Goal: Task Accomplishment & Management: Use online tool/utility

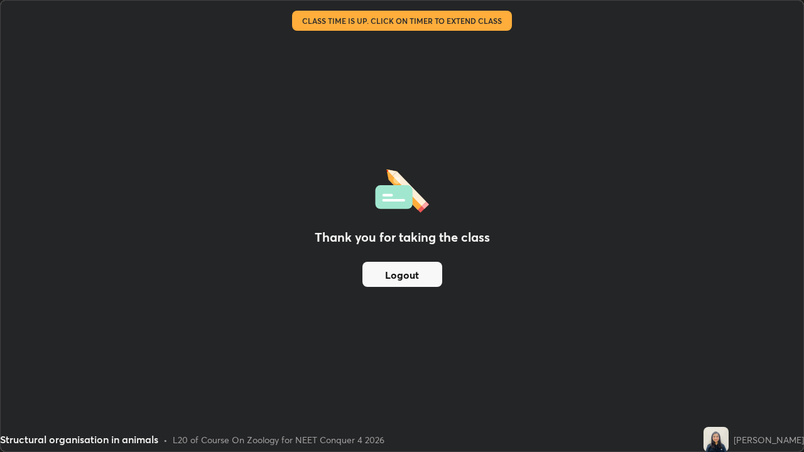
scroll to position [452, 804]
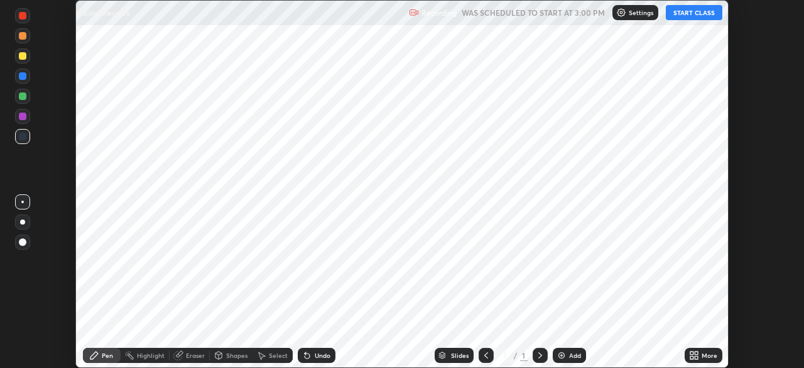
scroll to position [368, 804]
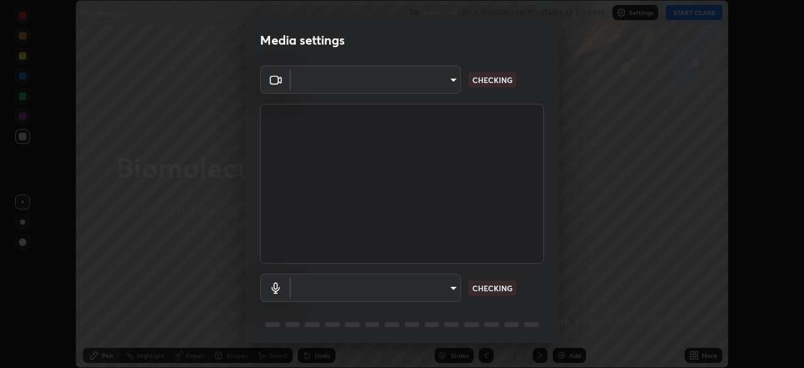
type input "5607bcfbd967db3bf5f76de58c8b00fc12754f2471884d1aaf72f2f6a5703857"
click at [450, 286] on body "Erase all Biomolecules Recording WAS SCHEDULED TO START AT 3:00 PM Settings STA…" at bounding box center [402, 184] width 804 height 368
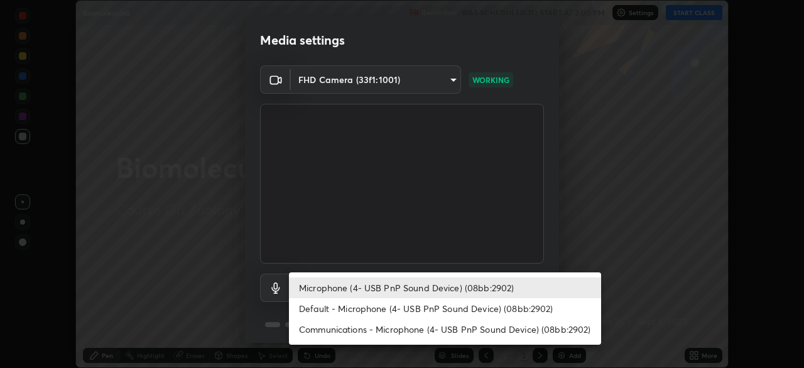
click at [448, 305] on li "Default - Microphone (4- USB PnP Sound Device) (08bb:2902)" at bounding box center [445, 308] width 312 height 21
type input "default"
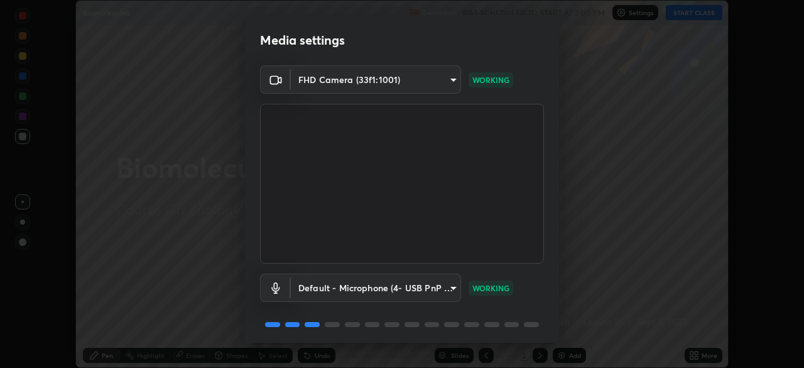
scroll to position [45, 0]
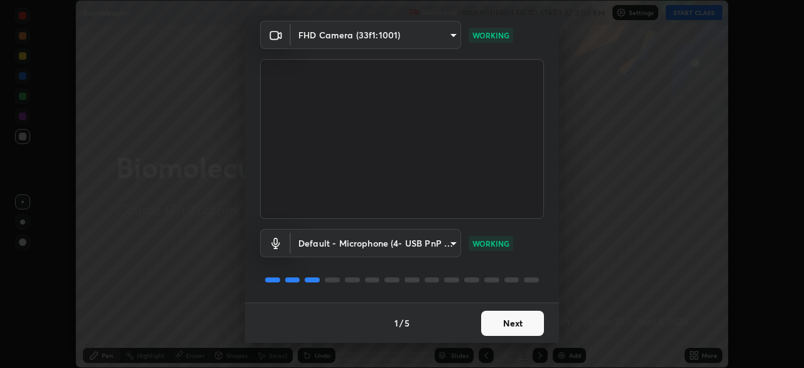
click at [523, 327] on button "Next" at bounding box center [512, 322] width 63 height 25
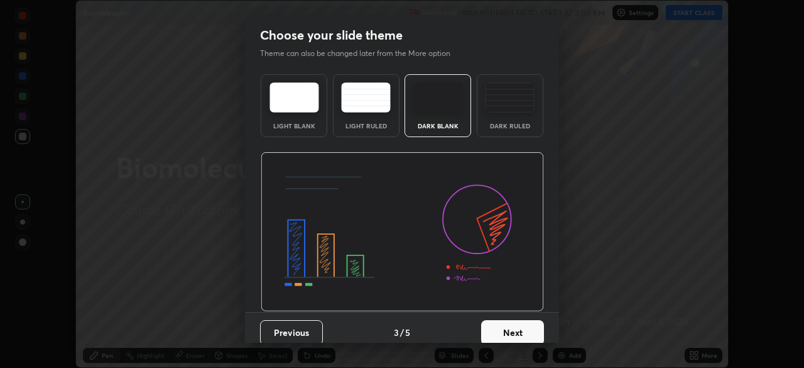
click at [525, 325] on button "Next" at bounding box center [512, 332] width 63 height 25
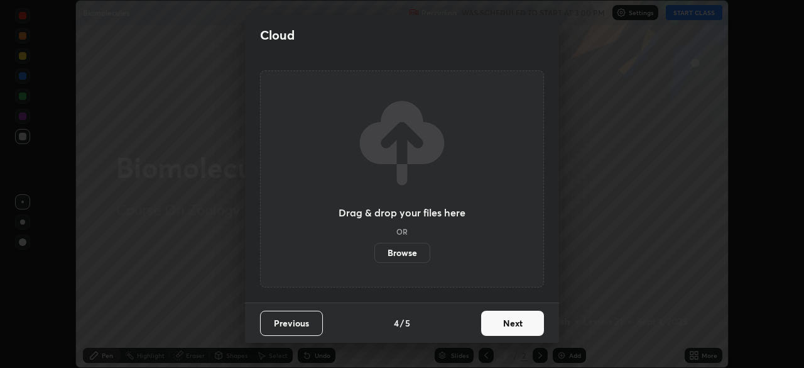
click at [525, 327] on button "Next" at bounding box center [512, 322] width 63 height 25
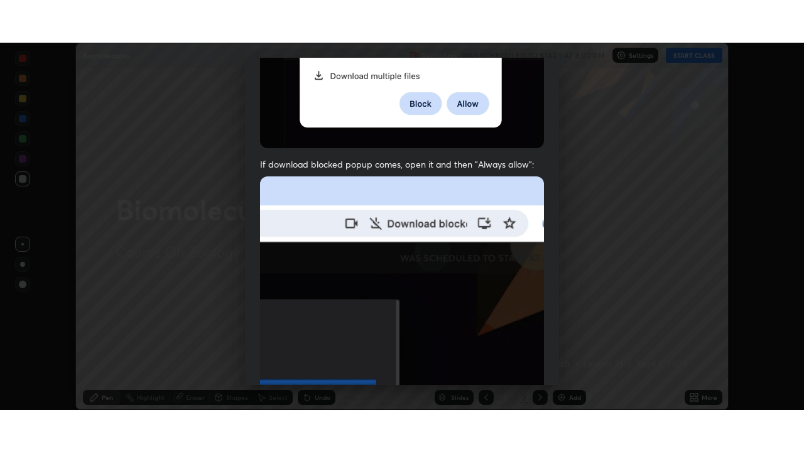
scroll to position [301, 0]
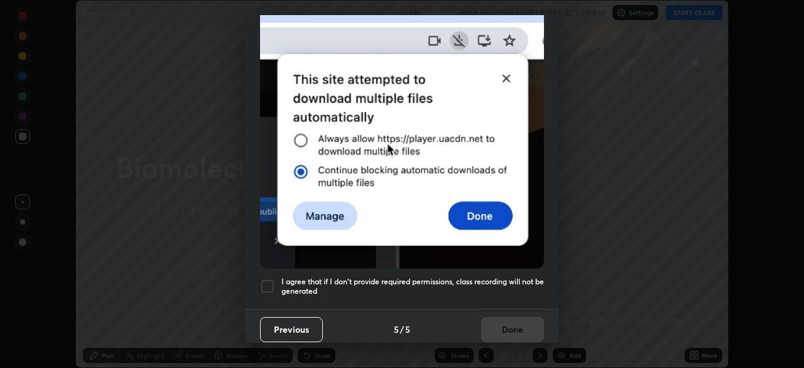
click at [506, 283] on h5 "I agree that if I don't provide required permissions, class recording will not …" at bounding box center [412, 285] width 263 height 19
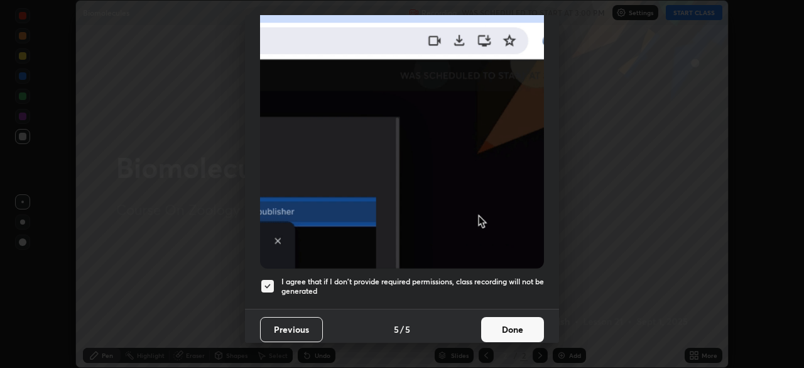
click at [518, 324] on button "Done" at bounding box center [512, 329] width 63 height 25
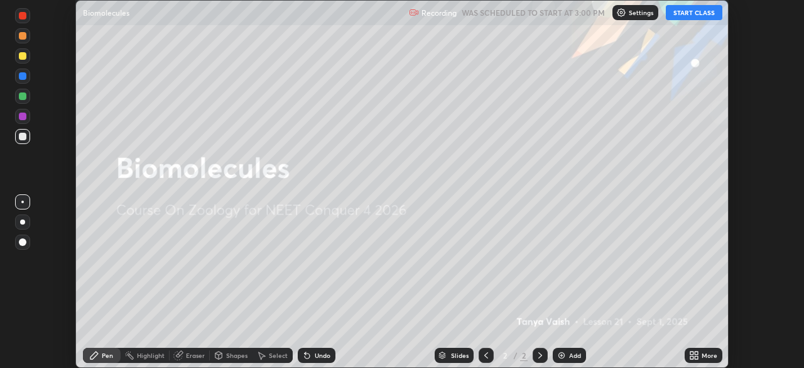
click at [694, 13] on button "START CLASS" at bounding box center [694, 12] width 57 height 15
click at [711, 13] on button "START CLASS" at bounding box center [694, 12] width 57 height 15
click at [707, 351] on div "More" at bounding box center [704, 354] width 38 height 15
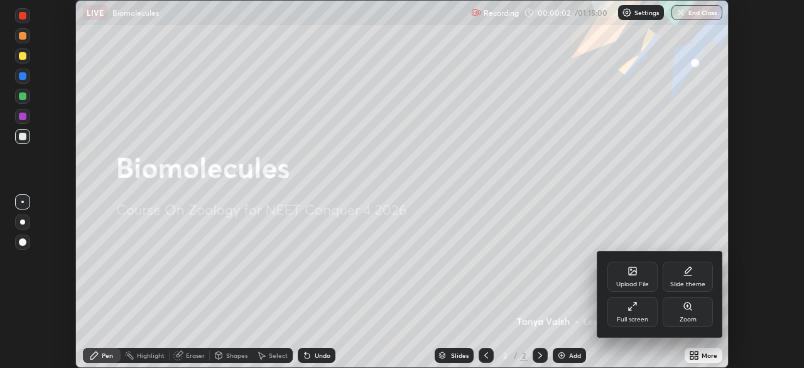
click at [648, 312] on div "Full screen" at bounding box center [633, 312] width 50 height 30
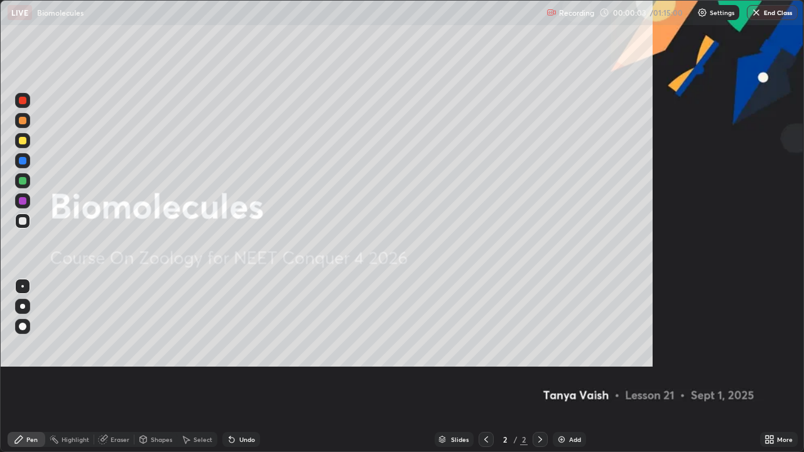
scroll to position [452, 804]
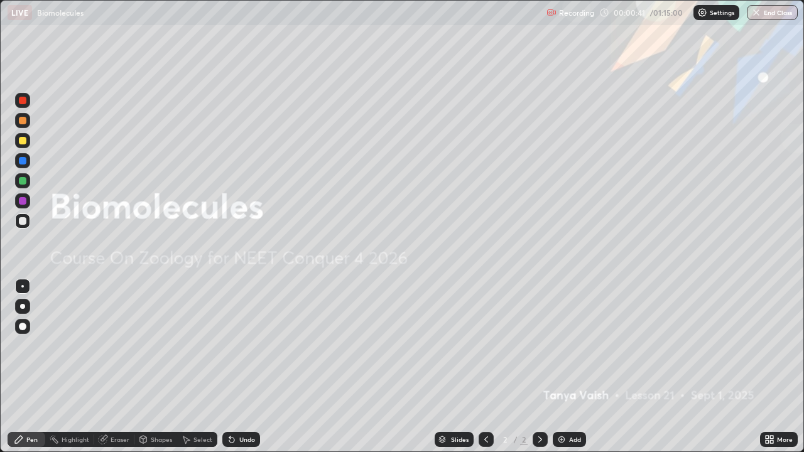
click at [571, 367] on div "Add" at bounding box center [575, 440] width 12 height 6
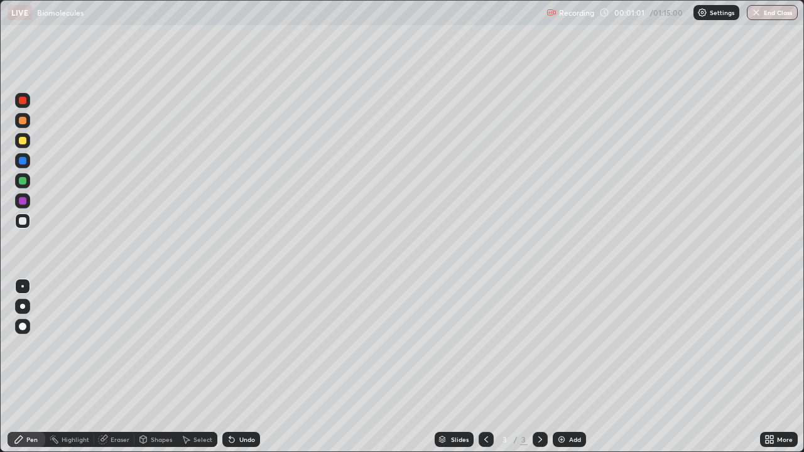
click at [28, 143] on div at bounding box center [22, 140] width 15 height 15
click at [26, 303] on div at bounding box center [22, 306] width 15 height 15
click at [25, 162] on div at bounding box center [23, 161] width 8 height 8
click at [249, 367] on div "Undo" at bounding box center [247, 440] width 16 height 6
click at [247, 367] on div "Undo" at bounding box center [247, 440] width 16 height 6
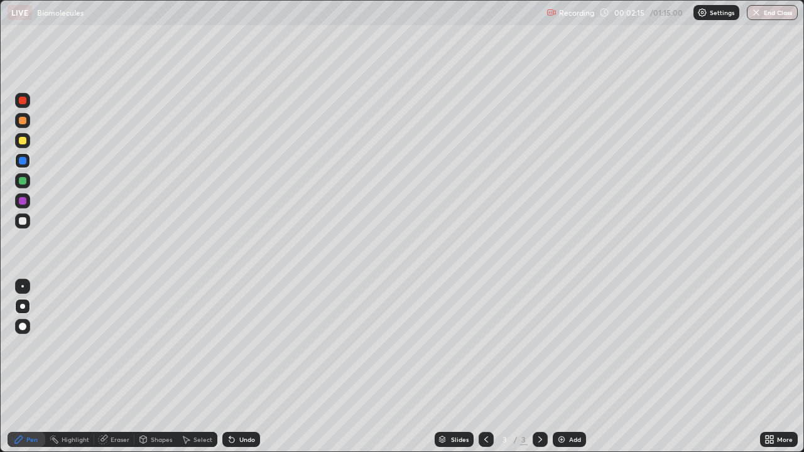
click at [25, 222] on div at bounding box center [23, 221] width 8 height 8
click at [31, 182] on div at bounding box center [23, 181] width 20 height 20
click at [25, 161] on div at bounding box center [23, 161] width 8 height 8
click at [25, 178] on div at bounding box center [23, 181] width 8 height 8
click at [21, 141] on div at bounding box center [23, 141] width 8 height 8
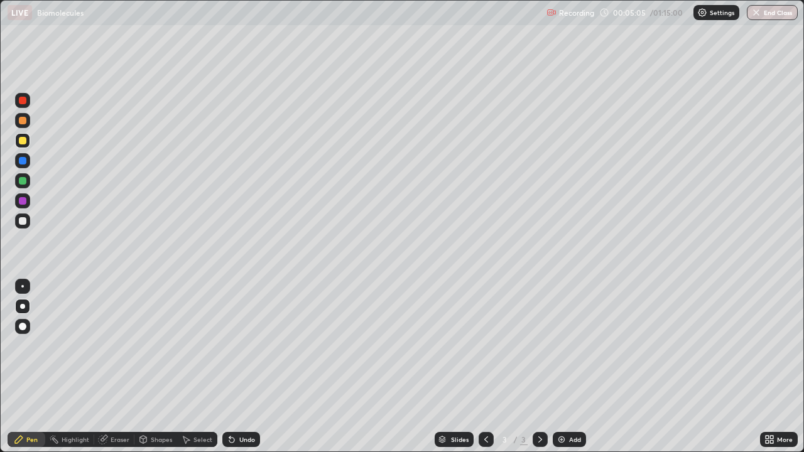
click at [31, 219] on div at bounding box center [23, 221] width 20 height 20
click at [256, 367] on div "Undo" at bounding box center [241, 439] width 38 height 15
click at [23, 125] on div at bounding box center [22, 120] width 15 height 15
click at [24, 223] on div at bounding box center [23, 221] width 8 height 8
click at [572, 367] on div "Add" at bounding box center [575, 440] width 12 height 6
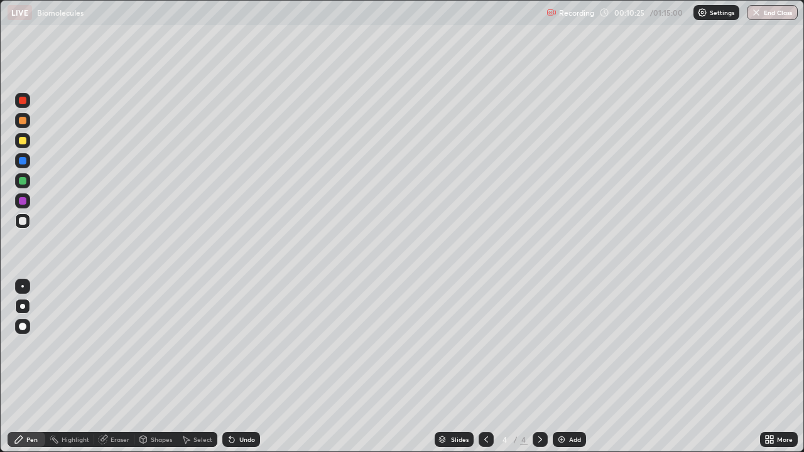
click at [26, 120] on div at bounding box center [23, 121] width 8 height 8
click at [24, 160] on div at bounding box center [23, 161] width 8 height 8
click at [28, 198] on div at bounding box center [22, 200] width 15 height 15
click at [22, 139] on div at bounding box center [23, 141] width 8 height 8
click at [241, 367] on div "Undo" at bounding box center [247, 440] width 16 height 6
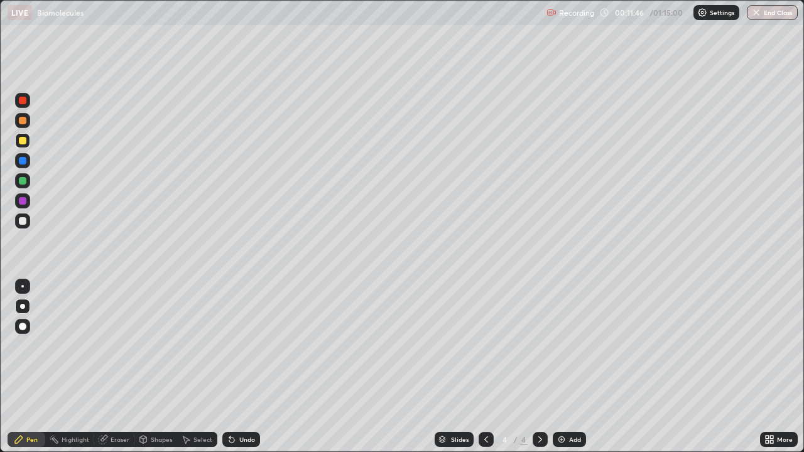
click at [241, 367] on div "Undo" at bounding box center [241, 439] width 38 height 15
click at [243, 367] on div "Undo" at bounding box center [241, 439] width 38 height 15
click at [484, 367] on icon at bounding box center [486, 440] width 10 height 10
click at [486, 367] on icon at bounding box center [486, 440] width 10 height 10
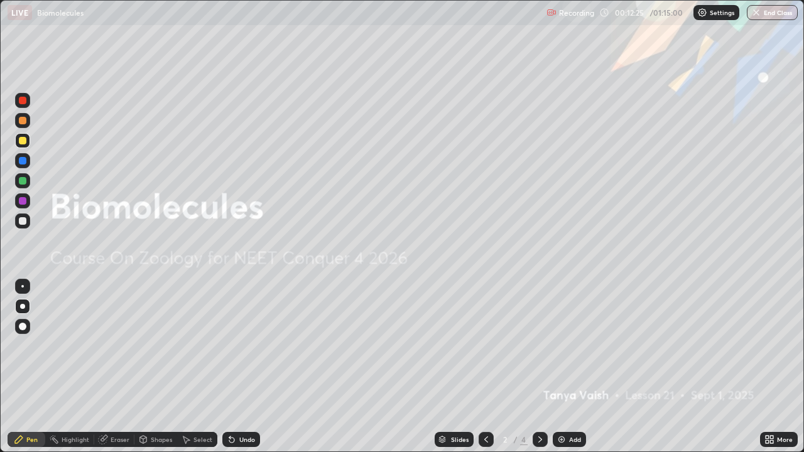
click at [538, 367] on div at bounding box center [540, 439] width 15 height 15
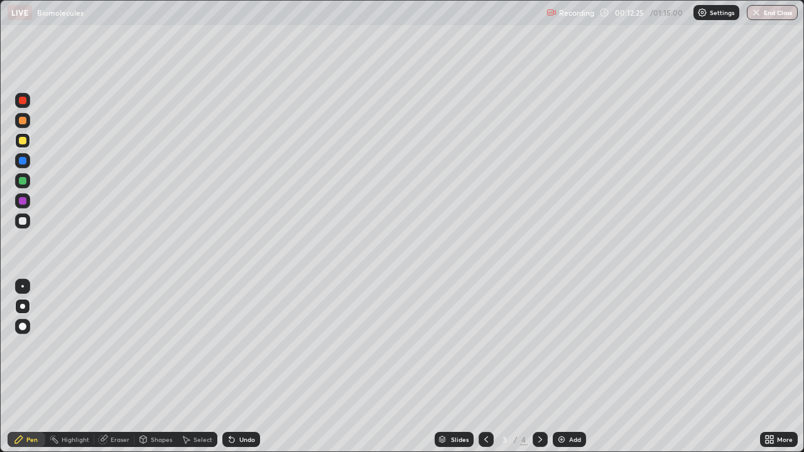
click at [542, 367] on icon at bounding box center [540, 440] width 10 height 10
click at [24, 221] on div at bounding box center [23, 221] width 8 height 8
click at [22, 141] on div at bounding box center [23, 141] width 8 height 8
click at [243, 367] on div "Undo" at bounding box center [247, 440] width 16 height 6
click at [24, 219] on div at bounding box center [23, 221] width 8 height 8
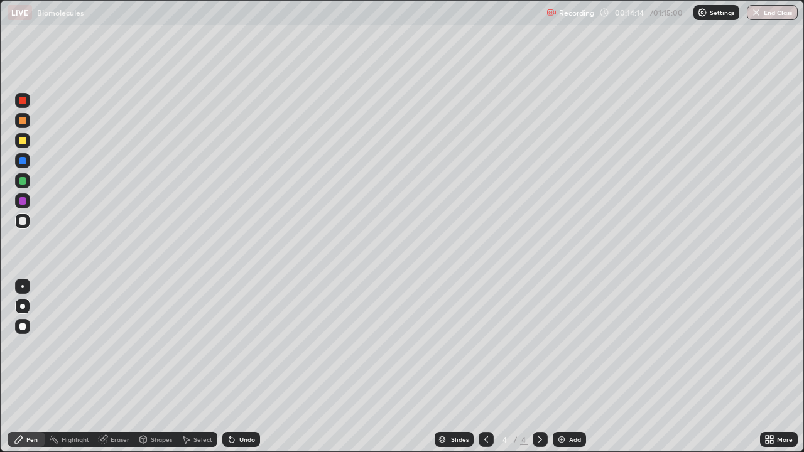
click at [23, 99] on div at bounding box center [23, 101] width 8 height 8
click at [29, 160] on div at bounding box center [22, 160] width 15 height 15
click at [24, 141] on div at bounding box center [23, 141] width 8 height 8
click at [487, 367] on icon at bounding box center [486, 440] width 10 height 10
click at [536, 367] on icon at bounding box center [540, 440] width 10 height 10
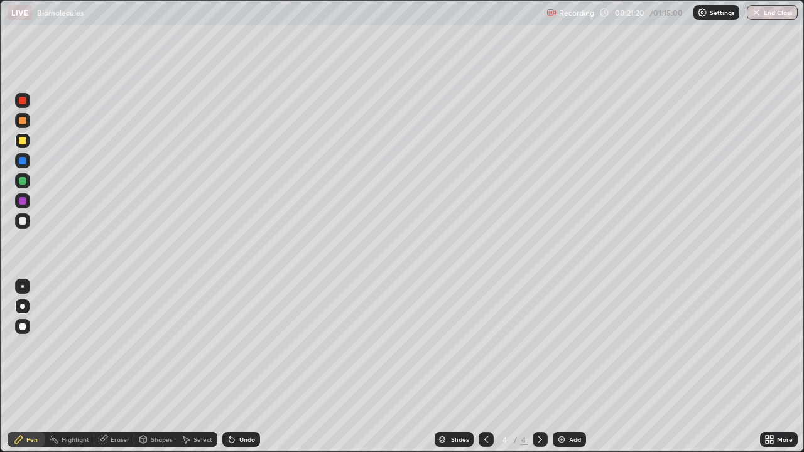
click at [26, 101] on div at bounding box center [23, 101] width 8 height 8
click at [24, 219] on div at bounding box center [23, 221] width 8 height 8
click at [28, 139] on div at bounding box center [22, 140] width 15 height 15
click at [240, 367] on div "Undo" at bounding box center [247, 440] width 16 height 6
click at [25, 220] on div at bounding box center [23, 221] width 8 height 8
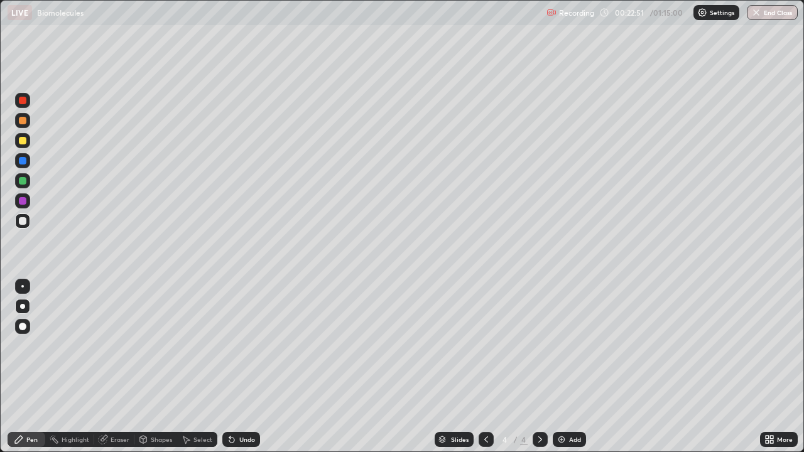
click at [23, 141] on div at bounding box center [23, 141] width 8 height 8
click at [26, 222] on div at bounding box center [23, 221] width 8 height 8
click at [25, 144] on div at bounding box center [22, 140] width 15 height 15
click at [570, 367] on div "Add" at bounding box center [575, 440] width 12 height 6
click at [21, 119] on div at bounding box center [23, 121] width 8 height 8
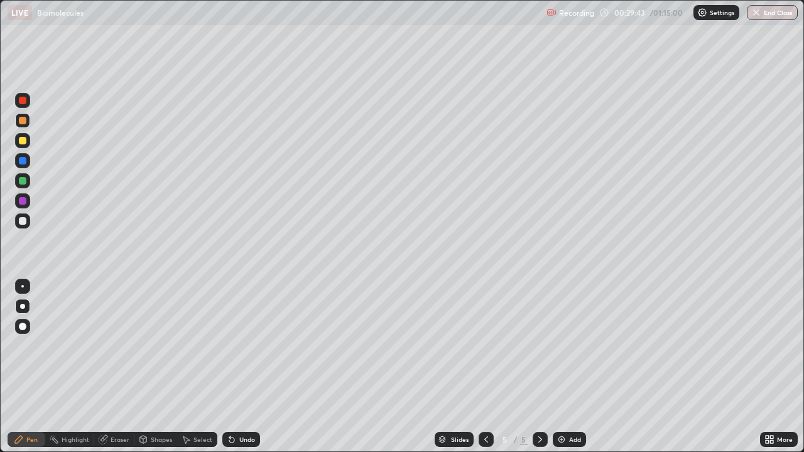
click at [23, 141] on div at bounding box center [23, 141] width 8 height 8
click at [25, 221] on div at bounding box center [23, 221] width 8 height 8
click at [24, 200] on div at bounding box center [23, 201] width 8 height 8
click at [25, 221] on div at bounding box center [23, 221] width 8 height 8
click at [24, 183] on div at bounding box center [23, 181] width 8 height 8
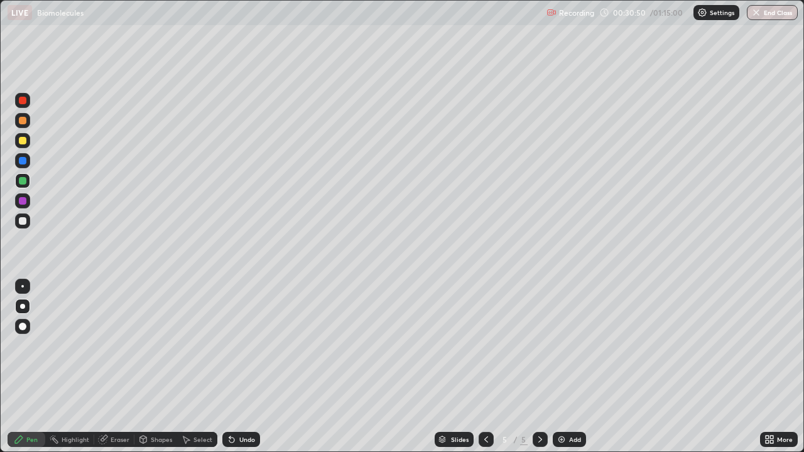
click at [24, 225] on div at bounding box center [22, 221] width 15 height 15
click at [24, 139] on div at bounding box center [23, 141] width 8 height 8
click at [241, 367] on div "Undo" at bounding box center [247, 440] width 16 height 6
click at [240, 367] on div "Undo" at bounding box center [247, 440] width 16 height 6
click at [243, 367] on div "Undo" at bounding box center [247, 440] width 16 height 6
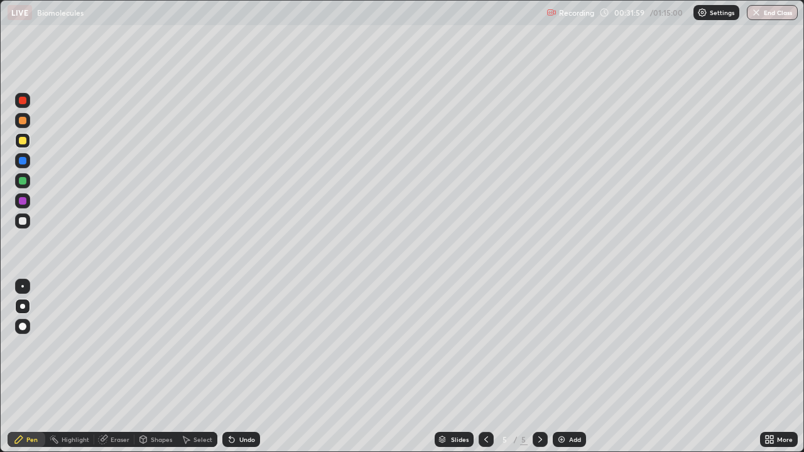
click at [240, 367] on div "Undo" at bounding box center [247, 440] width 16 height 6
click at [239, 367] on div "Undo" at bounding box center [247, 440] width 16 height 6
click at [23, 122] on div at bounding box center [23, 121] width 8 height 8
click at [24, 163] on div at bounding box center [23, 161] width 8 height 8
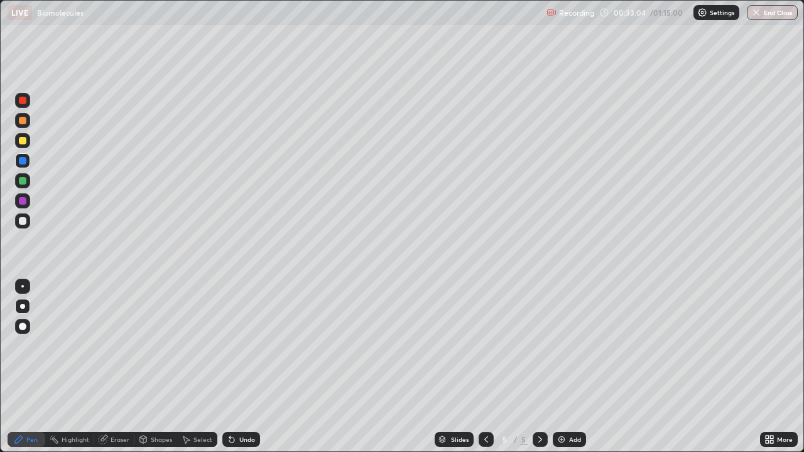
click at [25, 219] on div at bounding box center [23, 221] width 8 height 8
click at [24, 137] on div at bounding box center [23, 141] width 8 height 8
click at [20, 222] on div at bounding box center [23, 221] width 8 height 8
click at [25, 143] on div at bounding box center [23, 141] width 8 height 8
click at [254, 367] on div "Undo" at bounding box center [241, 439] width 38 height 15
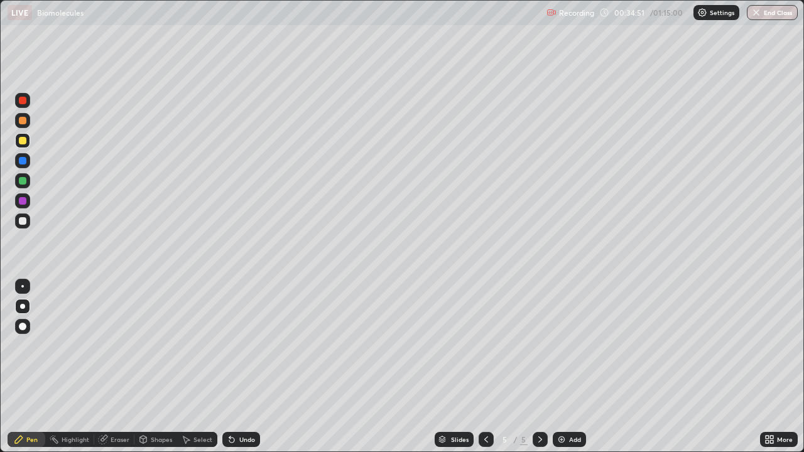
click at [250, 367] on div "Undo" at bounding box center [241, 439] width 38 height 15
click at [23, 218] on div at bounding box center [23, 221] width 8 height 8
click at [570, 367] on div "Add" at bounding box center [575, 440] width 12 height 6
click at [25, 121] on div at bounding box center [23, 121] width 8 height 8
click at [25, 141] on div at bounding box center [23, 141] width 8 height 8
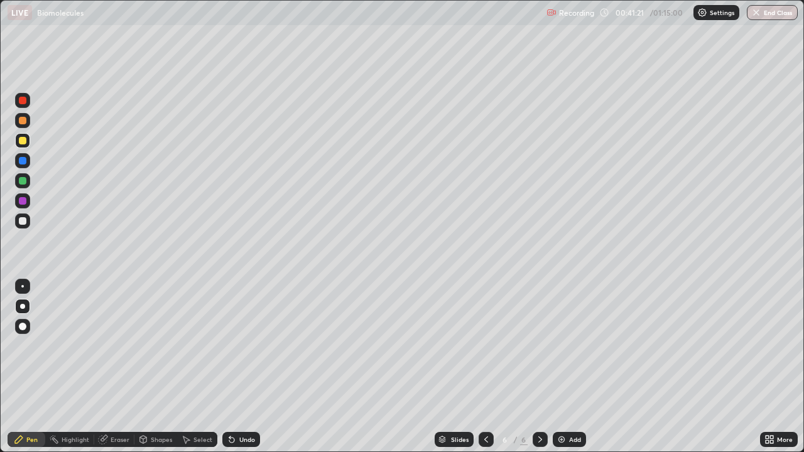
click at [23, 221] on div at bounding box center [23, 221] width 8 height 8
click at [26, 180] on div at bounding box center [22, 180] width 15 height 15
click at [26, 222] on div at bounding box center [23, 221] width 8 height 8
click at [246, 367] on div "Undo" at bounding box center [247, 440] width 16 height 6
click at [23, 180] on div at bounding box center [23, 181] width 8 height 8
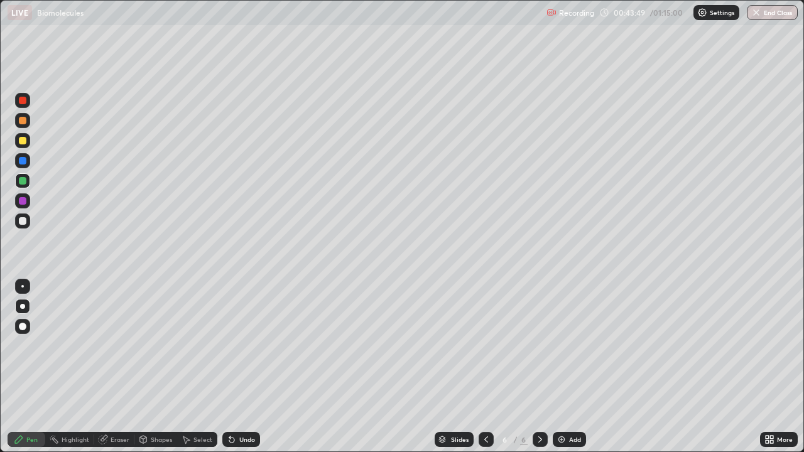
click at [23, 221] on div at bounding box center [23, 221] width 8 height 8
click at [24, 202] on div at bounding box center [23, 201] width 8 height 8
click at [239, 367] on div "Undo" at bounding box center [247, 440] width 16 height 6
click at [238, 367] on div "Undo" at bounding box center [241, 439] width 38 height 15
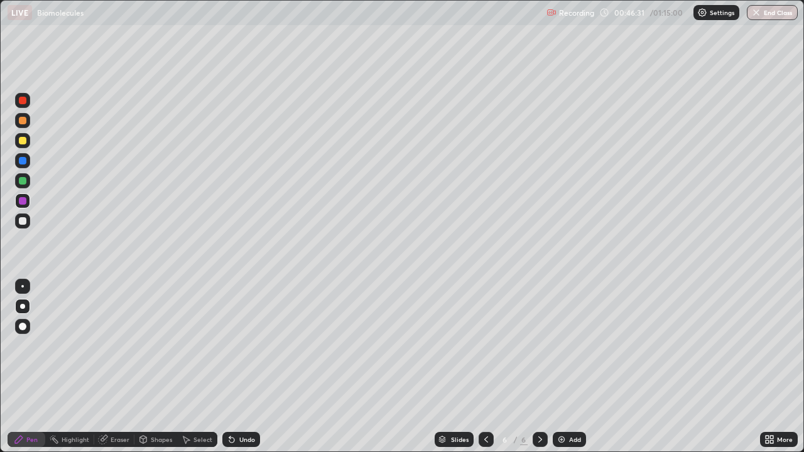
click at [570, 367] on div "Add" at bounding box center [575, 440] width 12 height 6
click at [22, 225] on div at bounding box center [22, 221] width 15 height 15
click at [25, 141] on div at bounding box center [23, 141] width 8 height 8
click at [26, 182] on div at bounding box center [23, 181] width 8 height 8
click at [26, 219] on div at bounding box center [23, 221] width 8 height 8
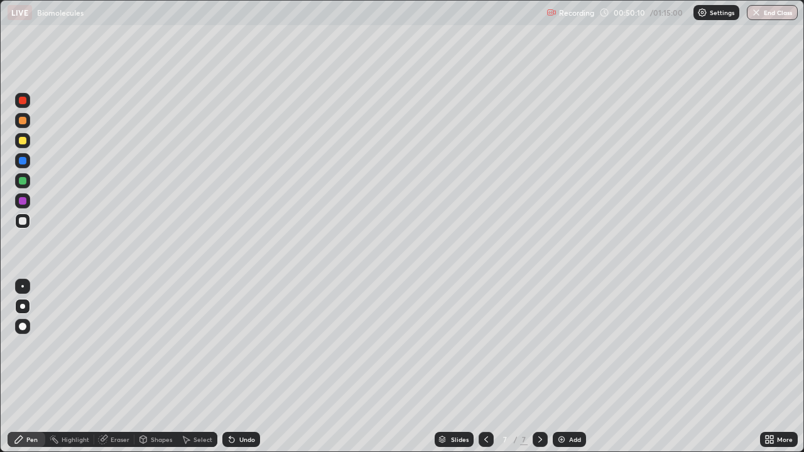
click at [244, 367] on div "Undo" at bounding box center [238, 439] width 43 height 25
click at [243, 367] on div "Undo" at bounding box center [247, 440] width 16 height 6
click at [249, 367] on div "Undo" at bounding box center [247, 440] width 16 height 6
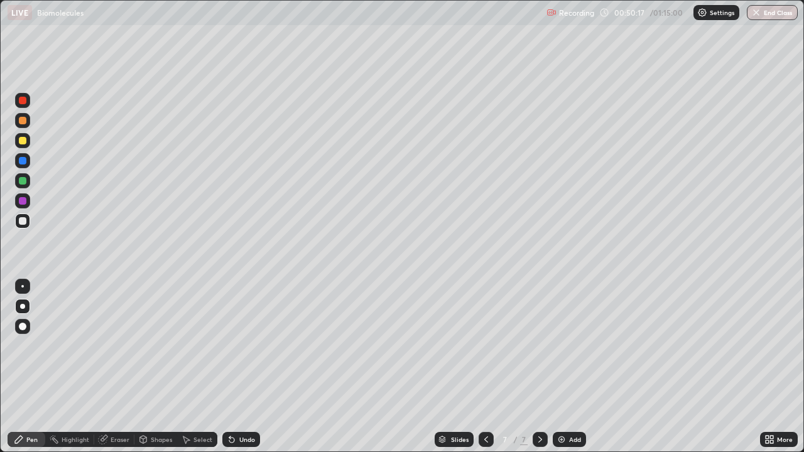
click at [27, 183] on div at bounding box center [22, 180] width 15 height 15
click at [245, 367] on div "Undo" at bounding box center [241, 439] width 38 height 15
click at [21, 225] on div at bounding box center [22, 221] width 15 height 15
click at [27, 183] on div at bounding box center [22, 180] width 15 height 15
click at [24, 221] on div at bounding box center [23, 221] width 8 height 8
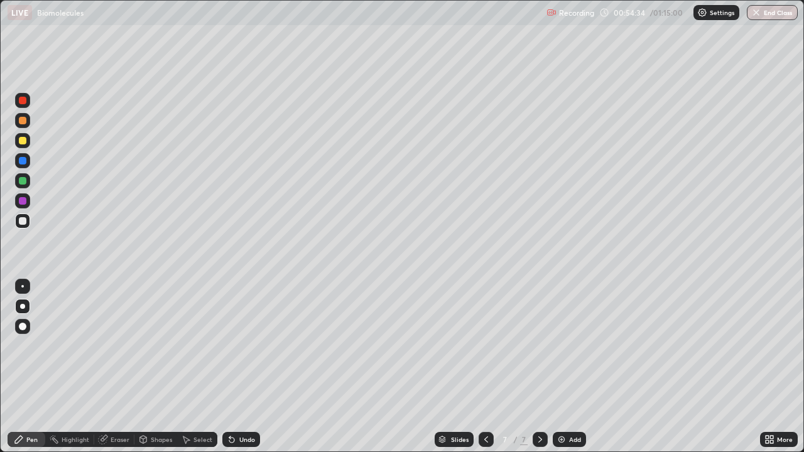
click at [570, 367] on div "Add" at bounding box center [569, 439] width 33 height 15
click at [24, 117] on div at bounding box center [23, 121] width 8 height 8
click at [27, 142] on div at bounding box center [22, 140] width 15 height 15
click at [26, 181] on div at bounding box center [22, 180] width 15 height 15
click at [25, 140] on div at bounding box center [23, 141] width 8 height 8
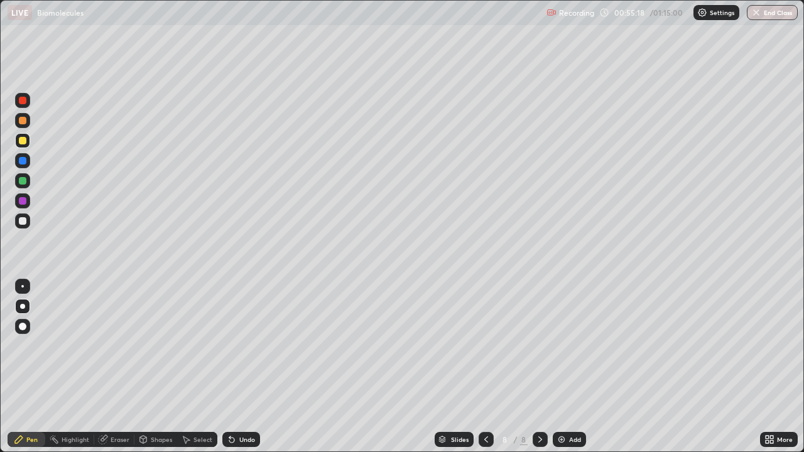
click at [25, 183] on div at bounding box center [23, 181] width 8 height 8
click at [121, 367] on div "Eraser" at bounding box center [120, 440] width 19 height 6
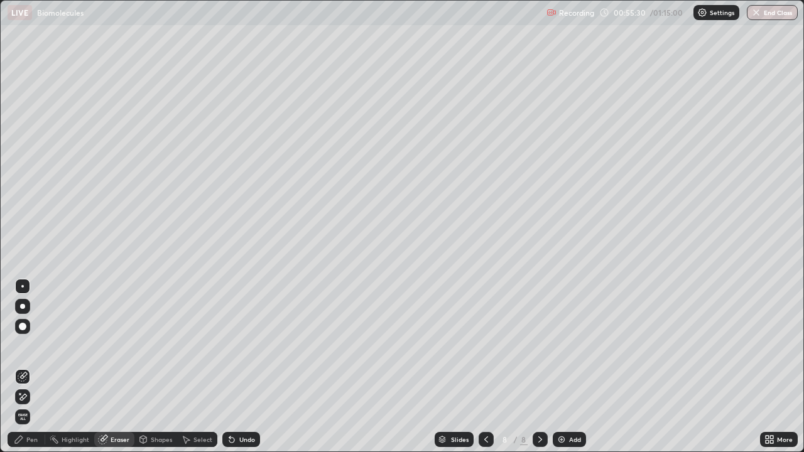
click at [35, 367] on div "Pen" at bounding box center [27, 439] width 38 height 15
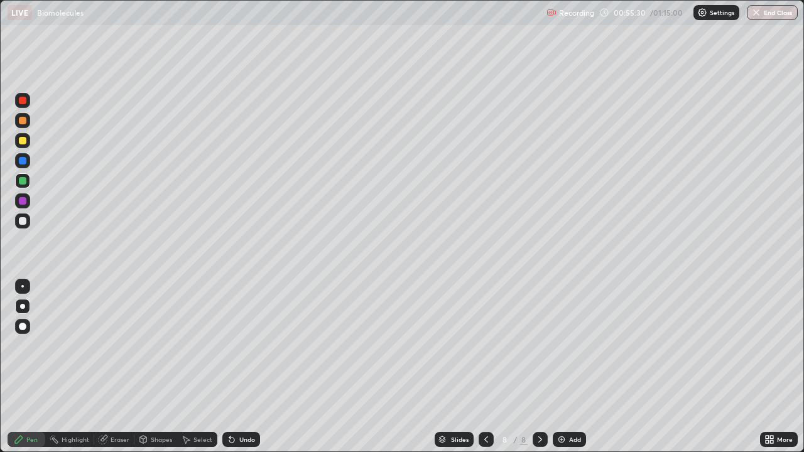
click at [25, 141] on div at bounding box center [23, 141] width 8 height 8
click at [25, 200] on div at bounding box center [23, 201] width 8 height 8
click at [21, 222] on div at bounding box center [23, 221] width 8 height 8
click at [26, 183] on div at bounding box center [22, 180] width 15 height 15
click at [23, 220] on div at bounding box center [23, 221] width 8 height 8
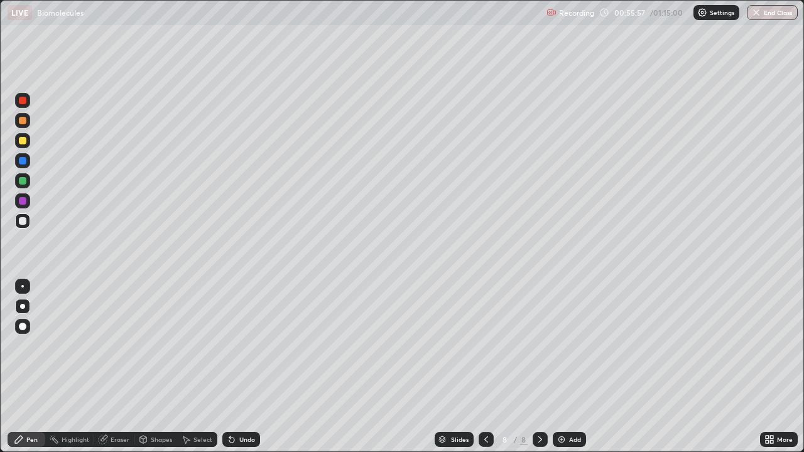
click at [24, 163] on div at bounding box center [23, 161] width 8 height 8
click at [243, 367] on div "Undo" at bounding box center [247, 440] width 16 height 6
click at [24, 200] on div at bounding box center [23, 201] width 8 height 8
click at [25, 183] on div at bounding box center [23, 181] width 8 height 8
click at [23, 221] on div at bounding box center [23, 221] width 8 height 8
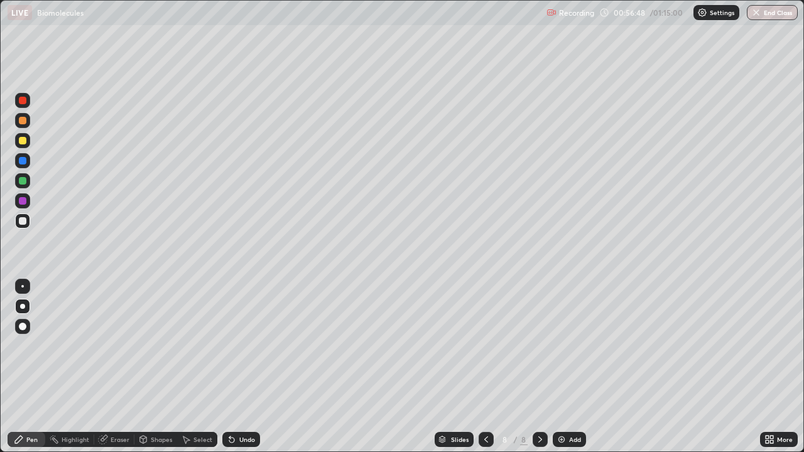
click at [26, 203] on div at bounding box center [22, 200] width 15 height 15
click at [25, 141] on div at bounding box center [23, 141] width 8 height 8
click at [239, 367] on div "Undo" at bounding box center [241, 439] width 38 height 15
click at [244, 367] on div "Undo" at bounding box center [247, 440] width 16 height 6
click at [26, 120] on div at bounding box center [23, 121] width 8 height 8
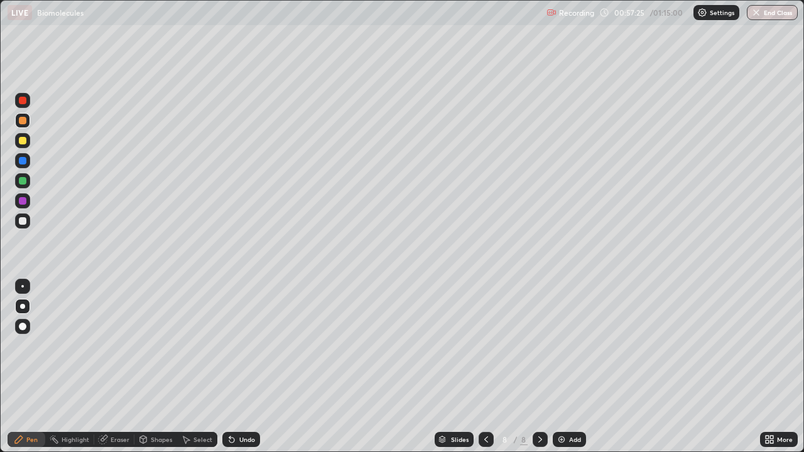
click at [23, 220] on div at bounding box center [23, 221] width 8 height 8
click at [244, 367] on div "Undo" at bounding box center [247, 440] width 16 height 6
click at [246, 367] on div "Undo" at bounding box center [247, 440] width 16 height 6
click at [244, 367] on div "Undo" at bounding box center [247, 440] width 16 height 6
click at [240, 367] on div "Undo" at bounding box center [247, 440] width 16 height 6
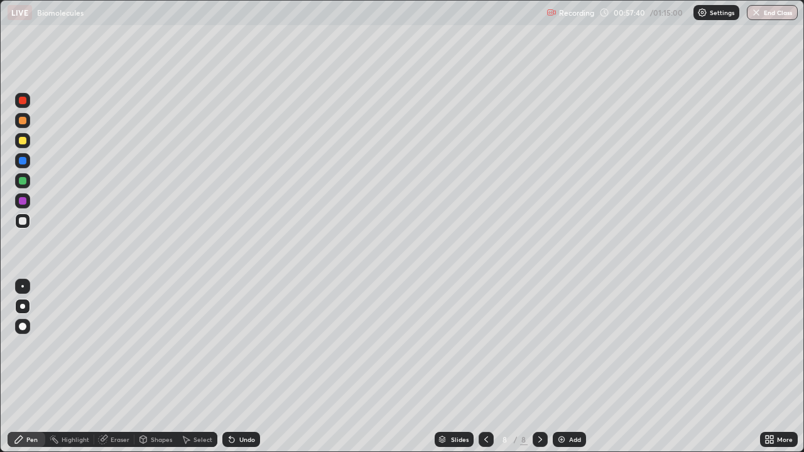
click at [238, 367] on div "Undo" at bounding box center [241, 439] width 38 height 15
click at [237, 367] on div "Undo" at bounding box center [238, 439] width 43 height 25
click at [24, 180] on div at bounding box center [23, 181] width 8 height 8
click at [27, 220] on div at bounding box center [22, 221] width 15 height 15
click at [25, 142] on div at bounding box center [23, 141] width 8 height 8
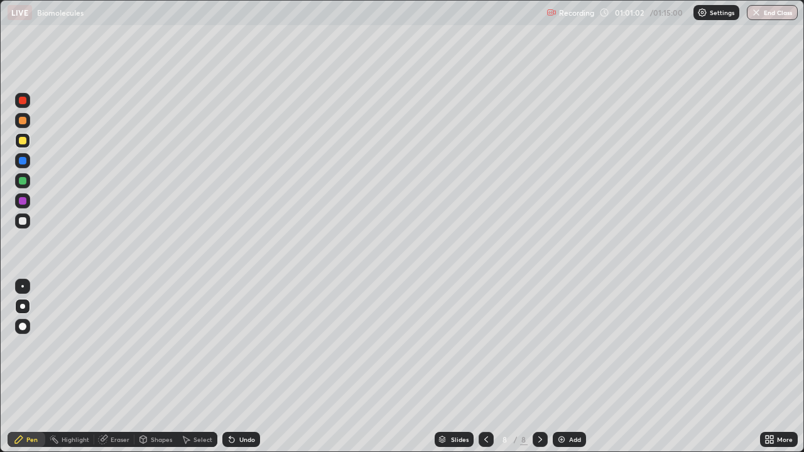
click at [20, 221] on div at bounding box center [23, 221] width 8 height 8
click at [571, 367] on div "Add" at bounding box center [575, 440] width 12 height 6
click at [26, 200] on div at bounding box center [22, 200] width 15 height 15
click at [26, 141] on div at bounding box center [23, 141] width 8 height 8
click at [25, 180] on div at bounding box center [23, 181] width 8 height 8
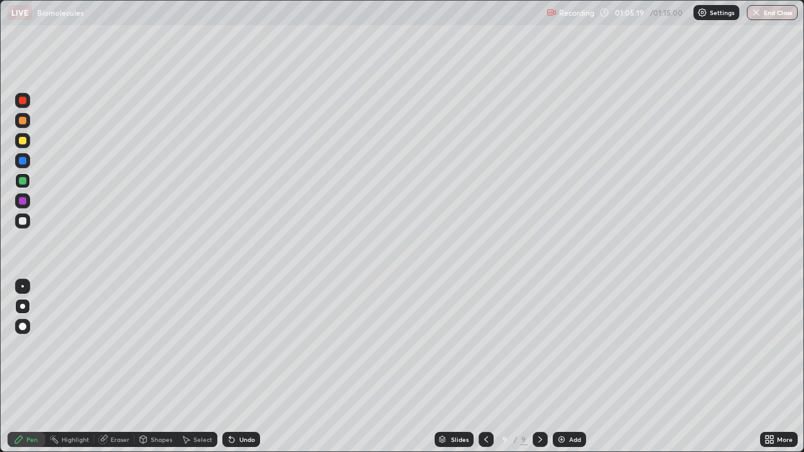
click at [23, 160] on div at bounding box center [23, 161] width 8 height 8
click at [24, 182] on div at bounding box center [23, 181] width 8 height 8
click at [23, 141] on div at bounding box center [23, 141] width 8 height 8
click at [25, 179] on div at bounding box center [23, 181] width 8 height 8
click at [25, 143] on div at bounding box center [23, 141] width 8 height 8
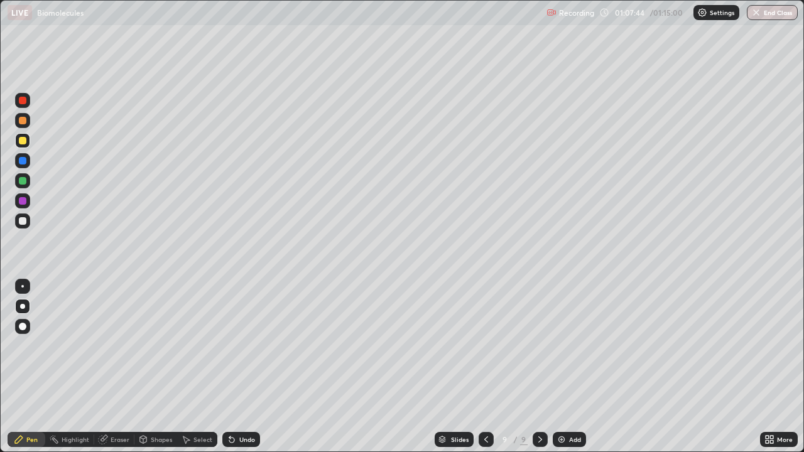
click at [246, 367] on div "Undo" at bounding box center [247, 440] width 16 height 6
click at [236, 367] on div "Undo" at bounding box center [241, 439] width 38 height 15
click at [239, 367] on div "Undo" at bounding box center [247, 440] width 16 height 6
click at [24, 222] on div at bounding box center [23, 221] width 8 height 8
click at [239, 367] on div "Undo" at bounding box center [241, 439] width 38 height 15
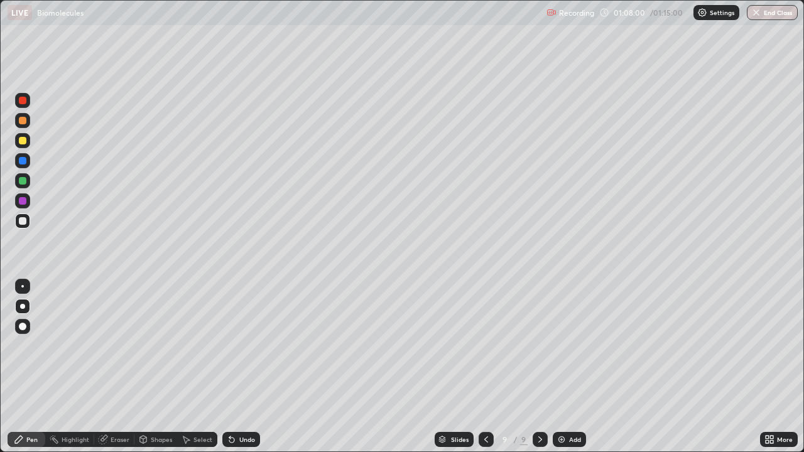
click at [247, 367] on div "Undo" at bounding box center [241, 439] width 38 height 15
click at [246, 367] on div "Undo" at bounding box center [247, 440] width 16 height 6
click at [240, 367] on div "Undo" at bounding box center [241, 439] width 38 height 15
click at [25, 181] on div at bounding box center [23, 181] width 8 height 8
click at [21, 219] on div at bounding box center [23, 221] width 8 height 8
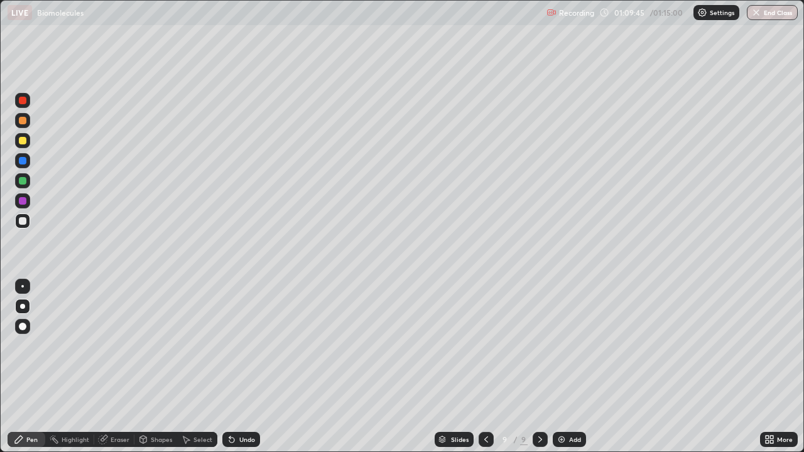
click at [250, 367] on div "Undo" at bounding box center [247, 440] width 16 height 6
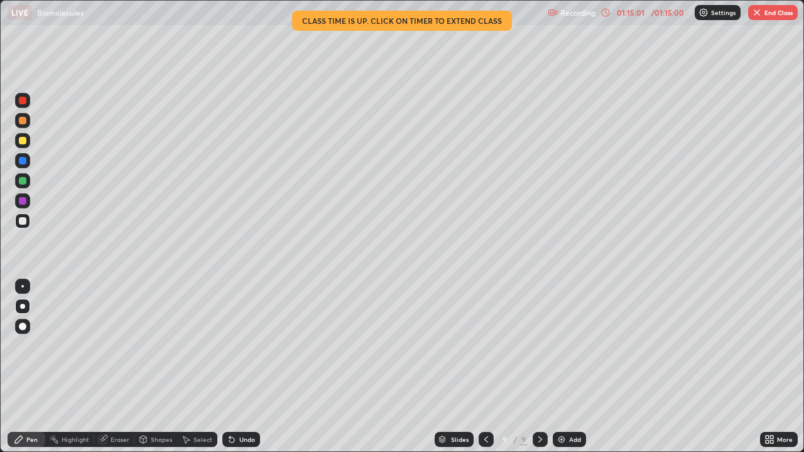
click at [777, 10] on button "End Class" at bounding box center [773, 12] width 50 height 15
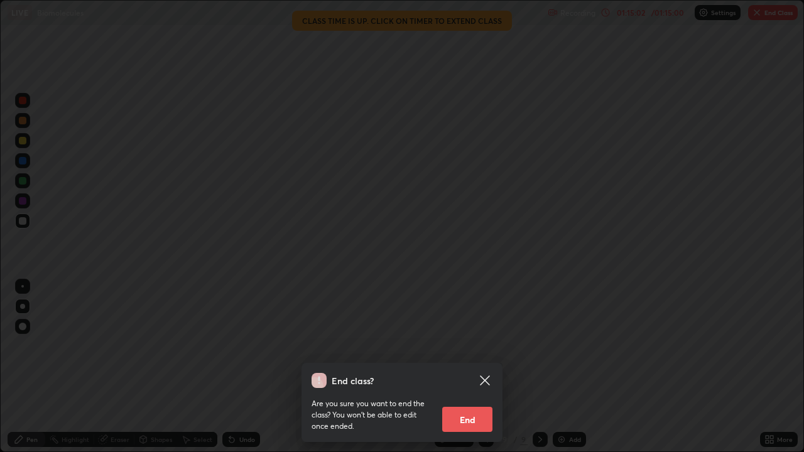
click at [457, 367] on button "End" at bounding box center [467, 419] width 50 height 25
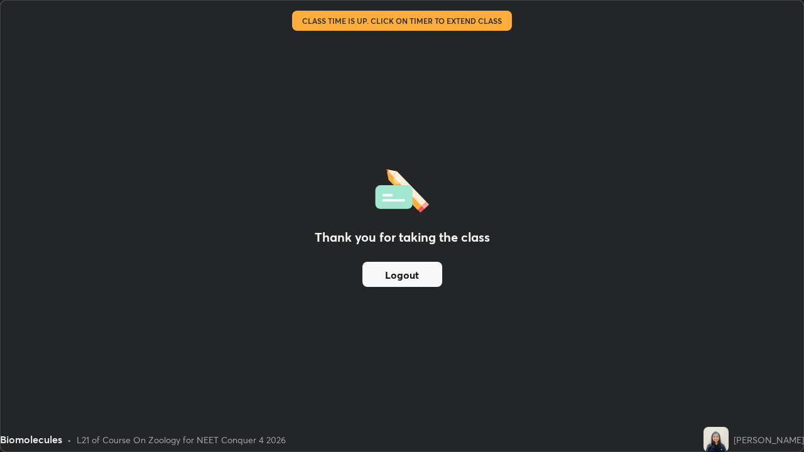
click at [413, 272] on button "Logout" at bounding box center [402, 274] width 80 height 25
